Goal: Information Seeking & Learning: Learn about a topic

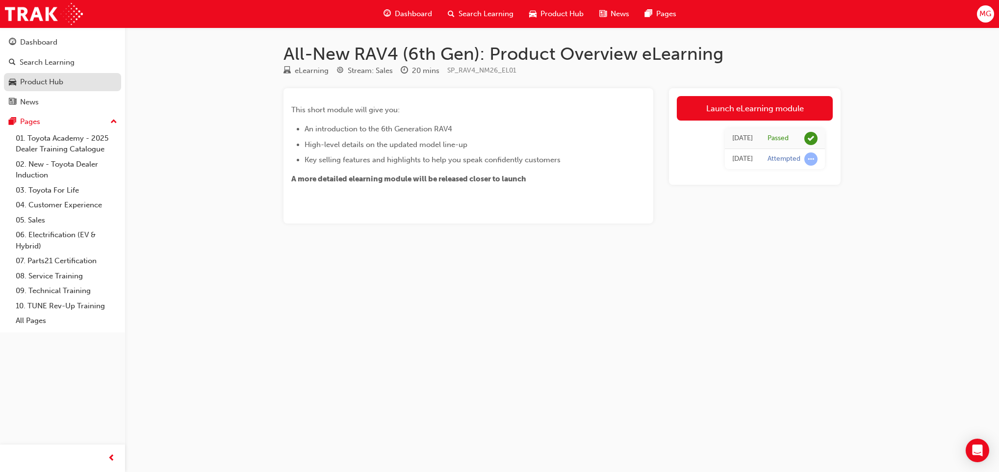
click at [74, 83] on div "Product Hub" at bounding box center [62, 82] width 107 height 12
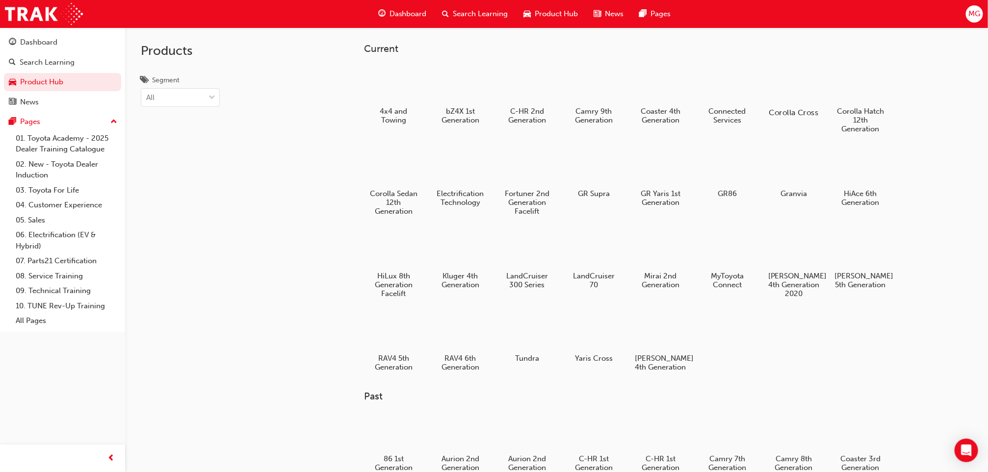
click at [776, 100] on div at bounding box center [794, 84] width 54 height 39
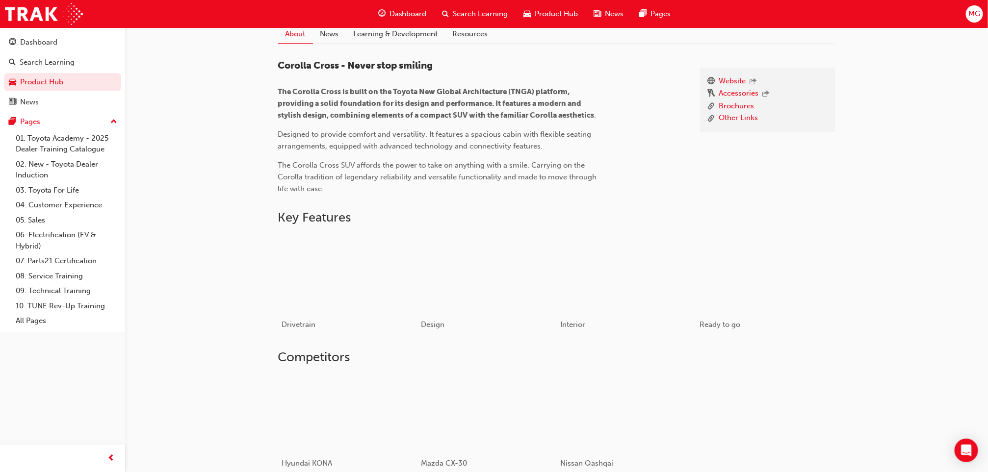
scroll to position [264, 0]
click at [597, 280] on div "button" at bounding box center [626, 272] width 140 height 78
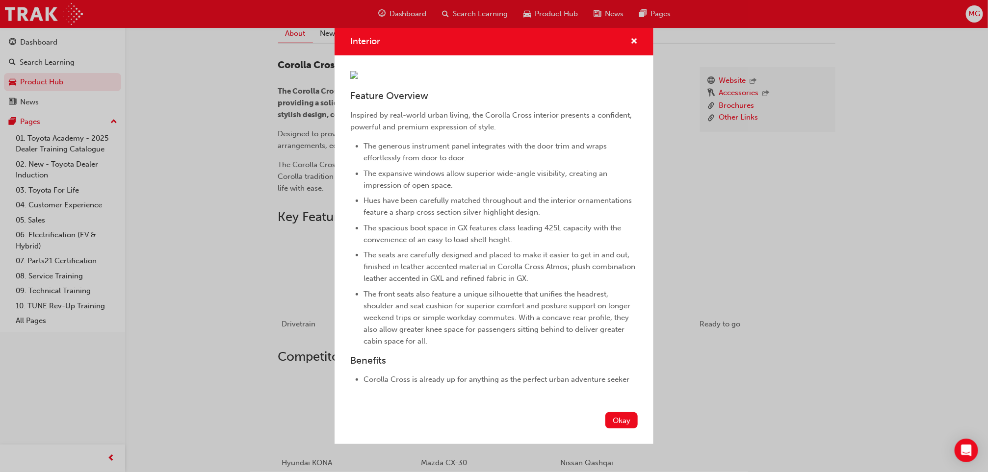
scroll to position [118, 0]
